Goal: Find specific page/section: Find specific page/section

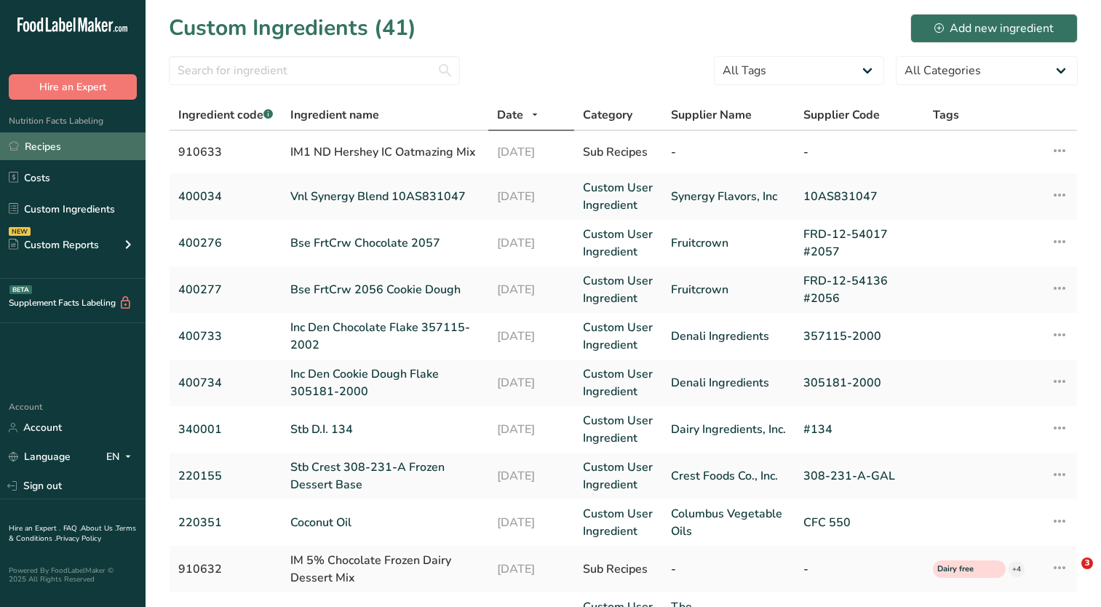
click at [113, 143] on link "Recipes" at bounding box center [73, 146] width 146 height 28
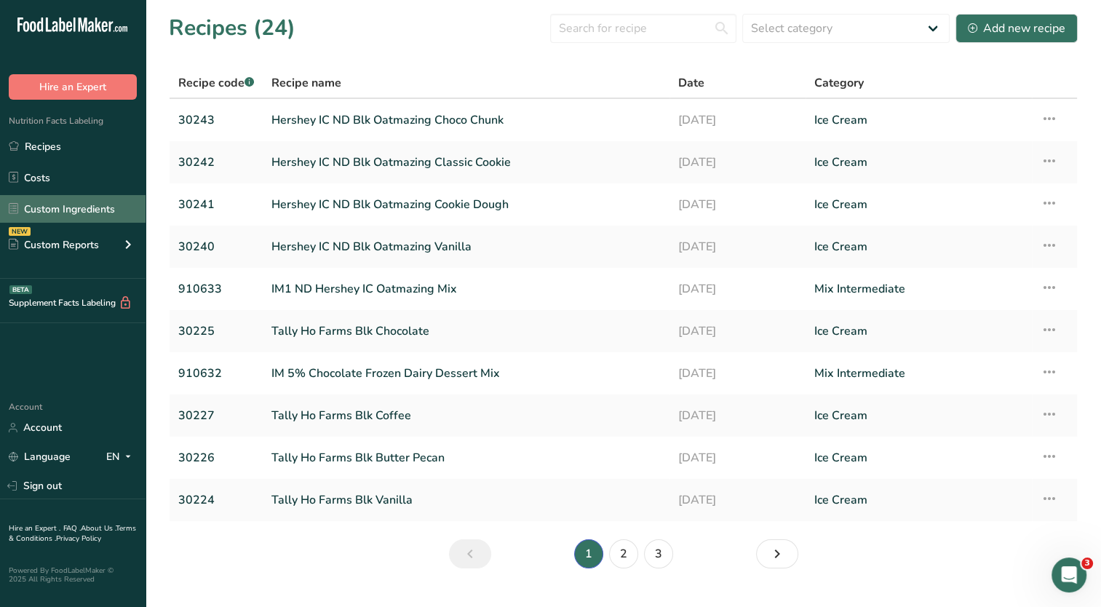
click at [62, 208] on link "Custom Ingredients" at bounding box center [73, 209] width 146 height 28
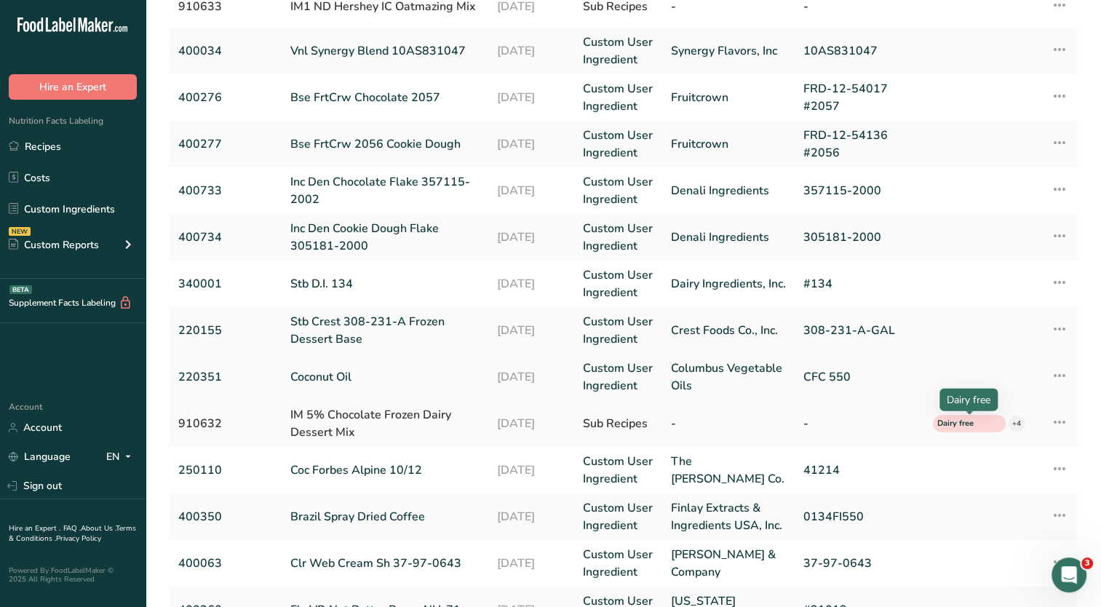
scroll to position [218, 0]
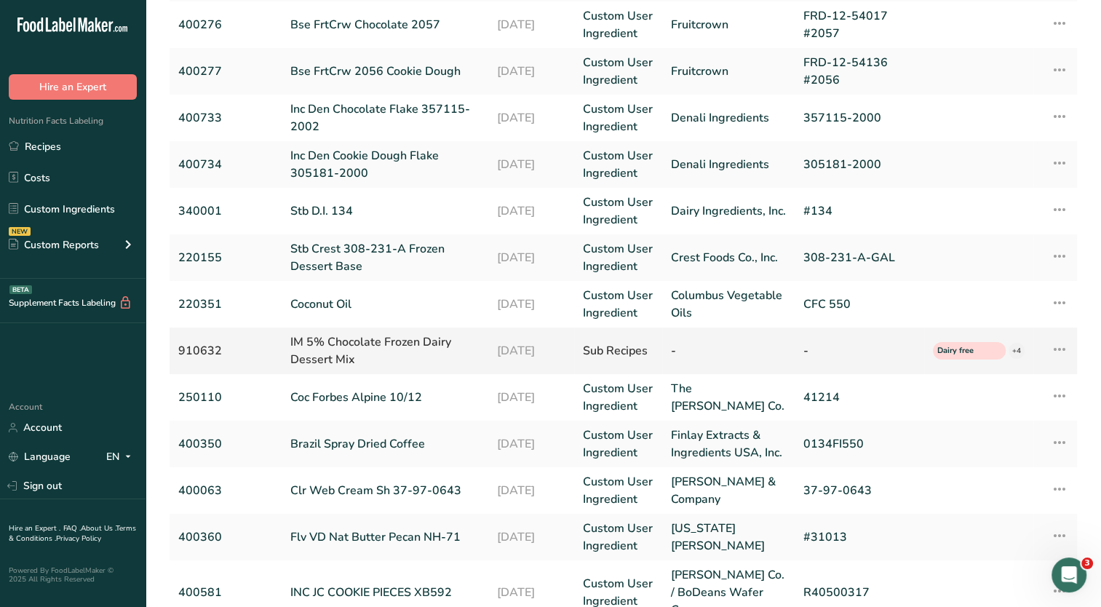
click at [1064, 348] on icon at bounding box center [1059, 349] width 17 height 26
click at [1062, 348] on icon at bounding box center [1059, 349] width 17 height 26
click at [969, 348] on span "Dairy free" at bounding box center [962, 351] width 51 height 12
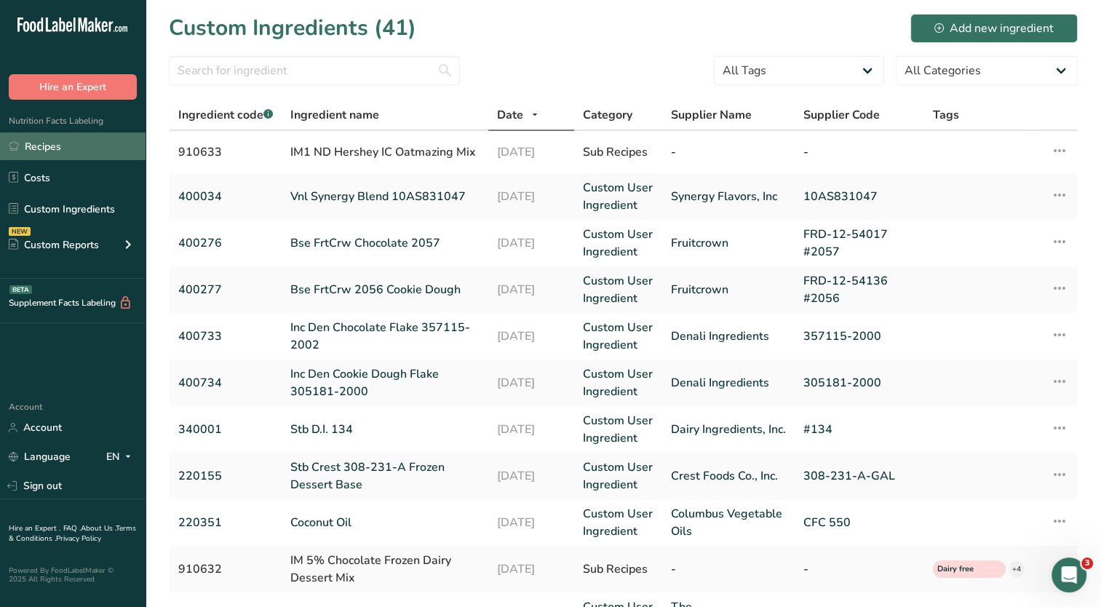
click at [62, 145] on link "Recipes" at bounding box center [73, 146] width 146 height 28
